Goal: Task Accomplishment & Management: Use online tool/utility

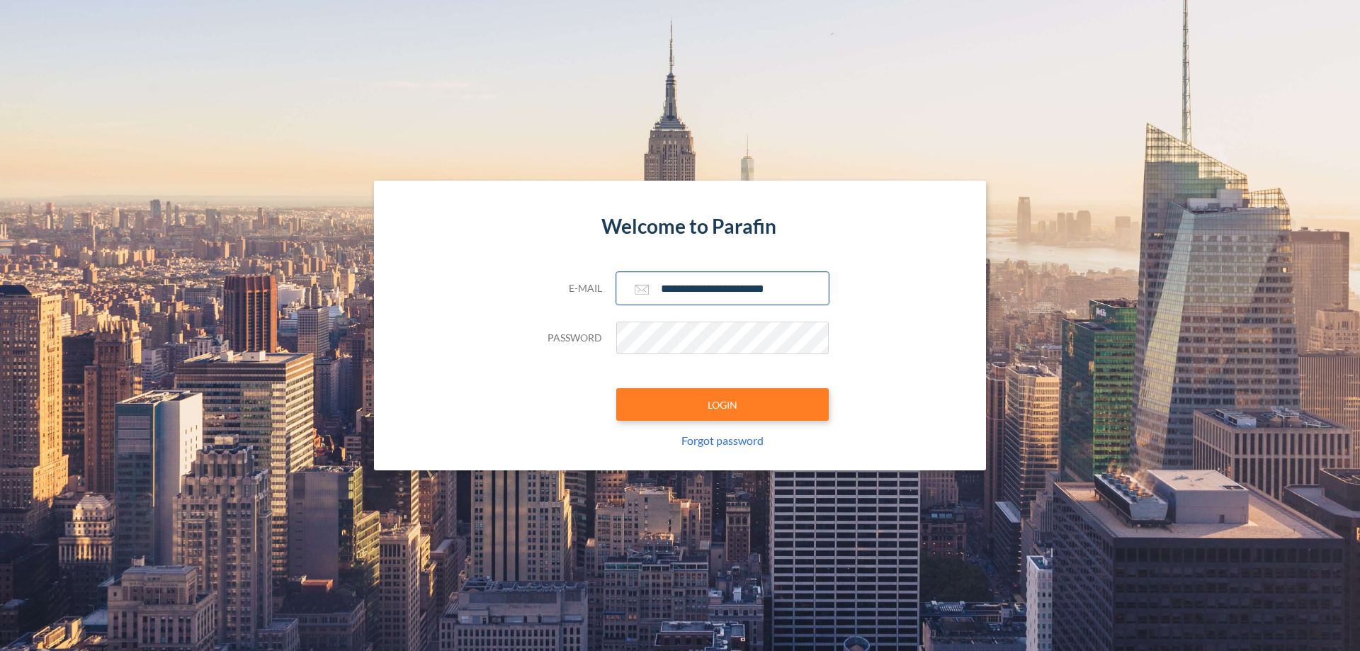
type input "**********"
click at [723, 405] on button "LOGIN" at bounding box center [722, 404] width 213 height 33
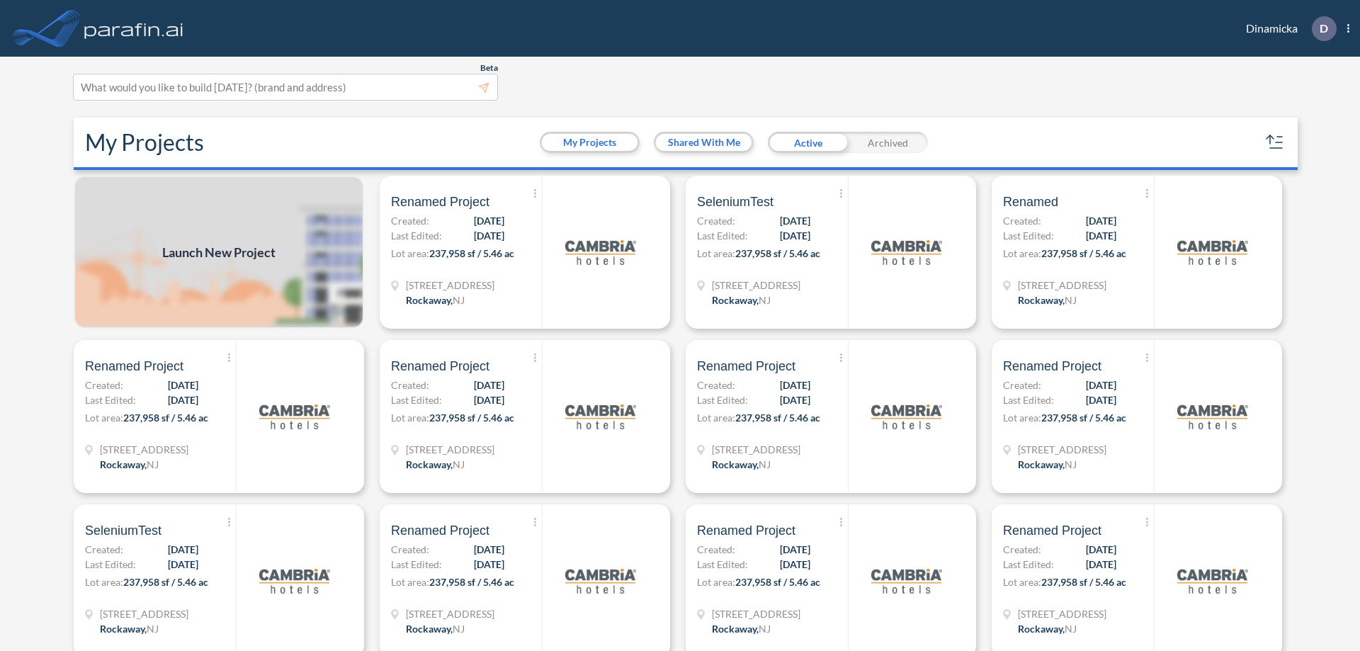
scroll to position [4, 0]
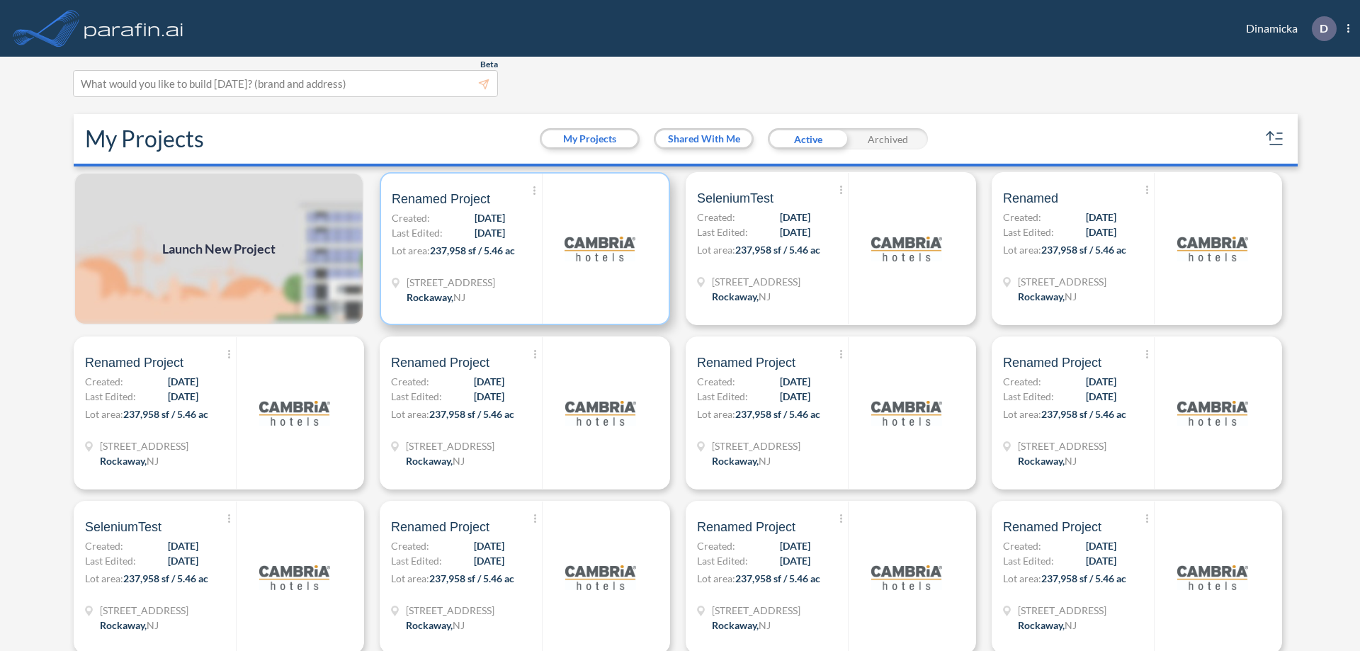
click at [522, 249] on p "Lot area: 237,958 sf / 5.46 ac" at bounding box center [467, 253] width 150 height 21
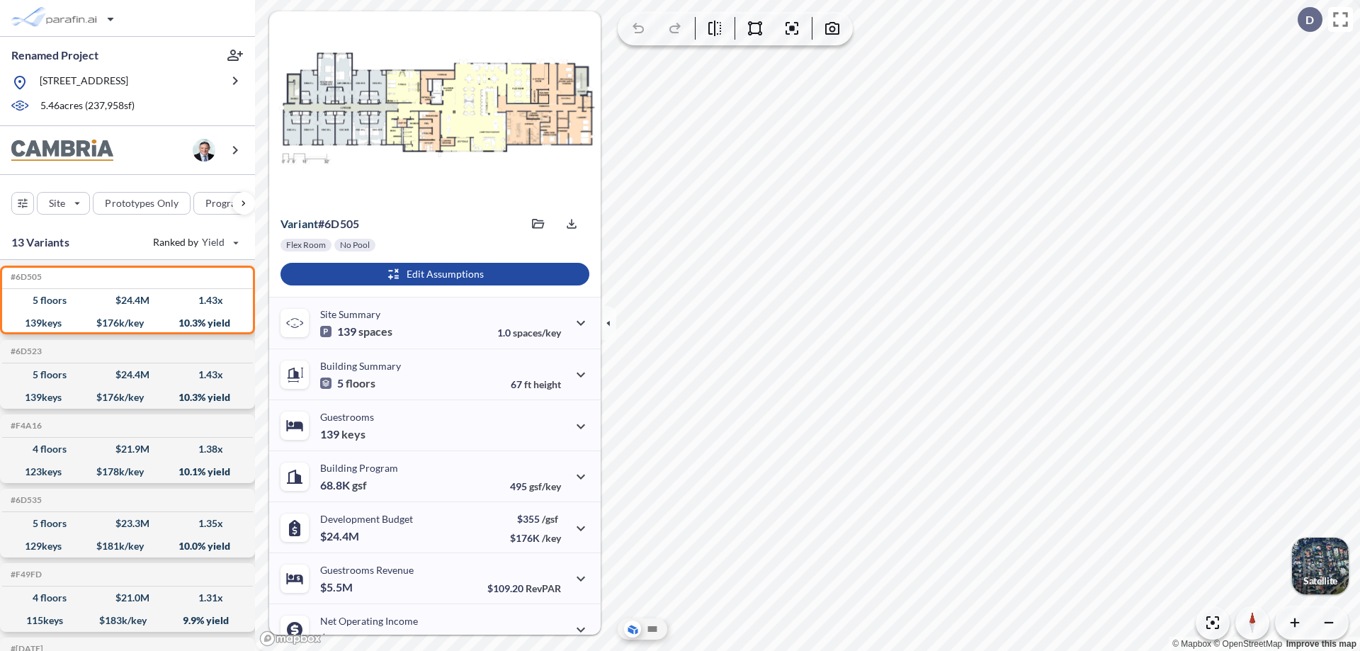
scroll to position [72, 0]
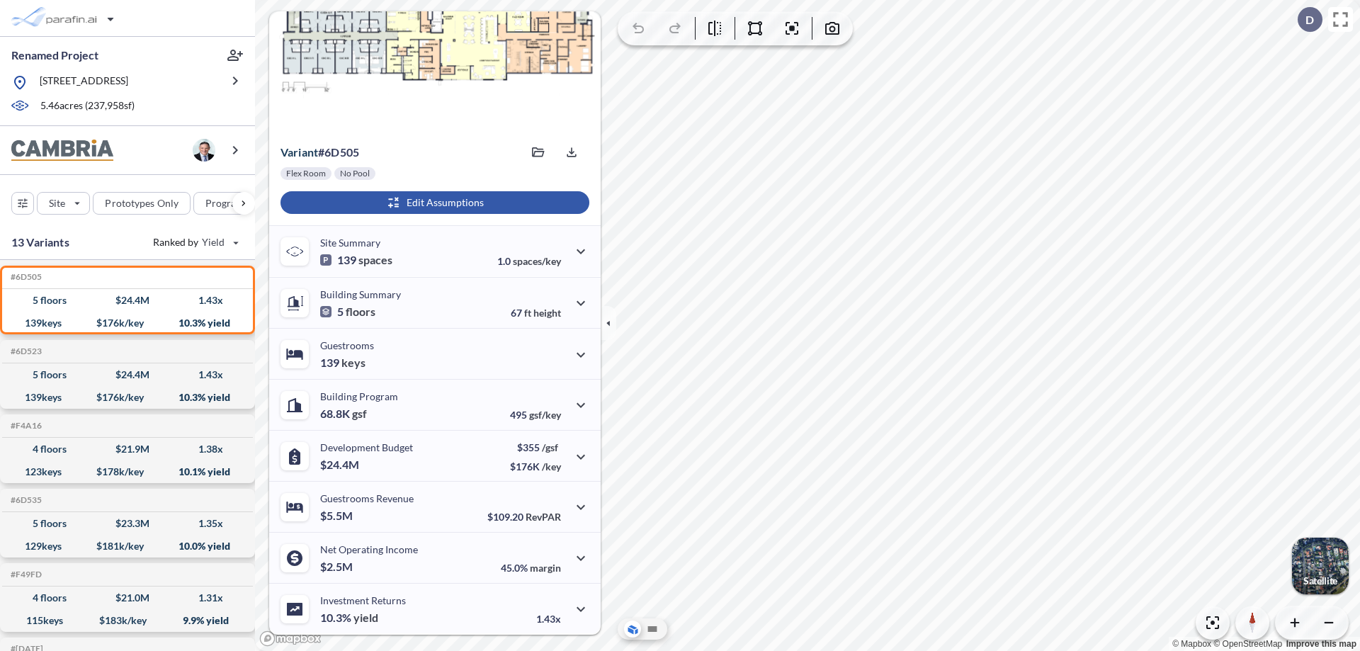
click at [433, 203] on div "button" at bounding box center [435, 202] width 309 height 23
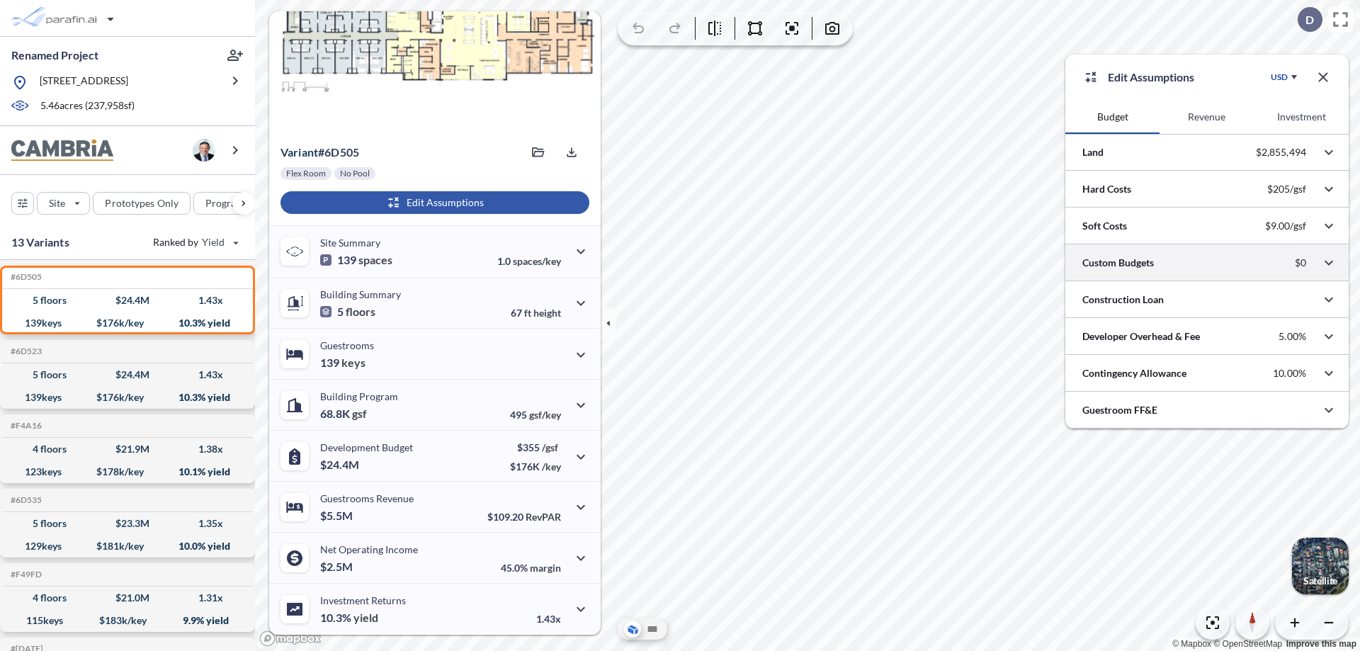
click at [1207, 263] on div at bounding box center [1207, 262] width 283 height 36
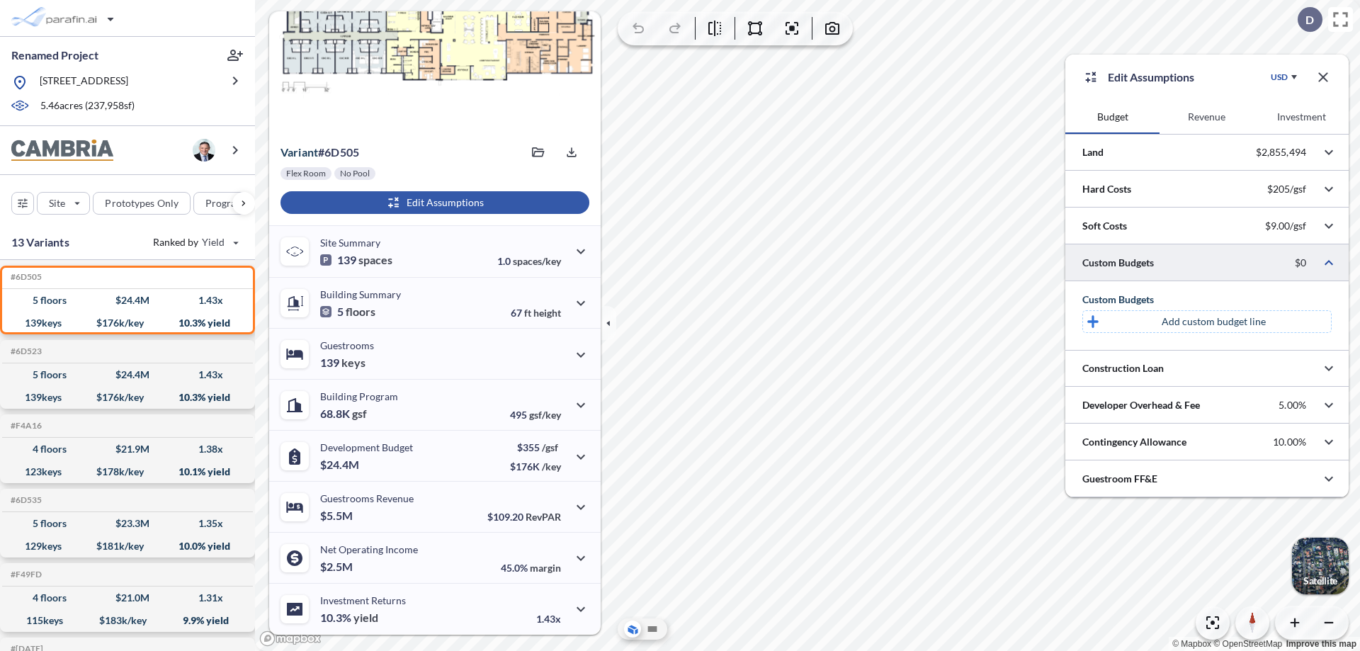
click at [1214, 322] on p "Add custom budget line" at bounding box center [1214, 322] width 104 height 14
